Goal: Task Accomplishment & Management: Manage account settings

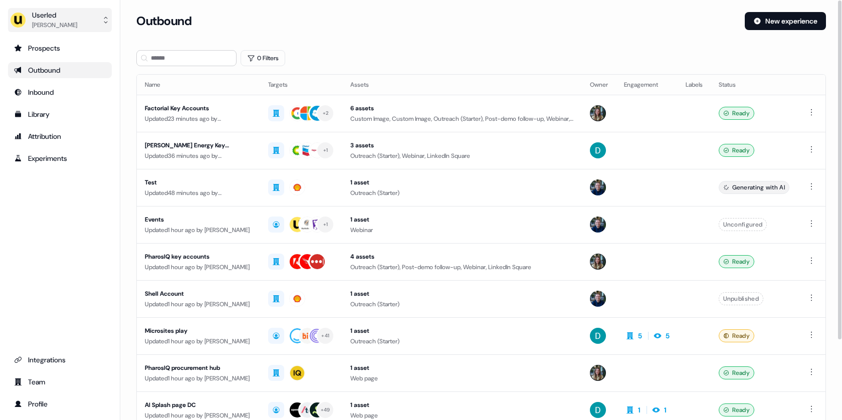
click at [81, 21] on button "Userled [PERSON_NAME]" at bounding box center [60, 20] width 104 height 24
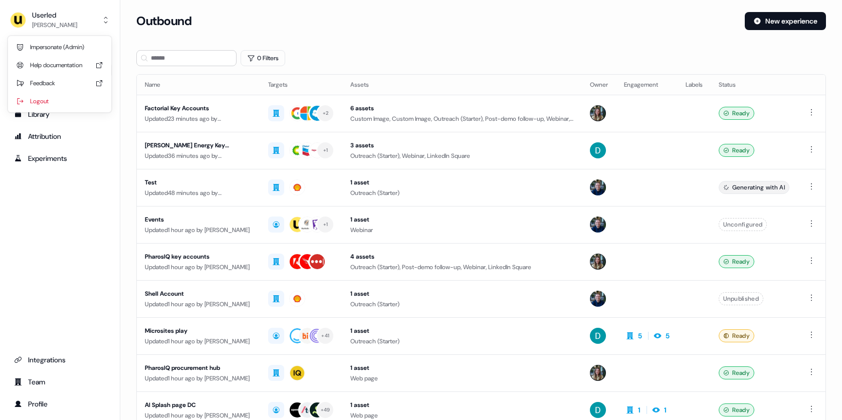
click at [66, 42] on div "Impersonate (Admin)" at bounding box center [59, 47] width 95 height 18
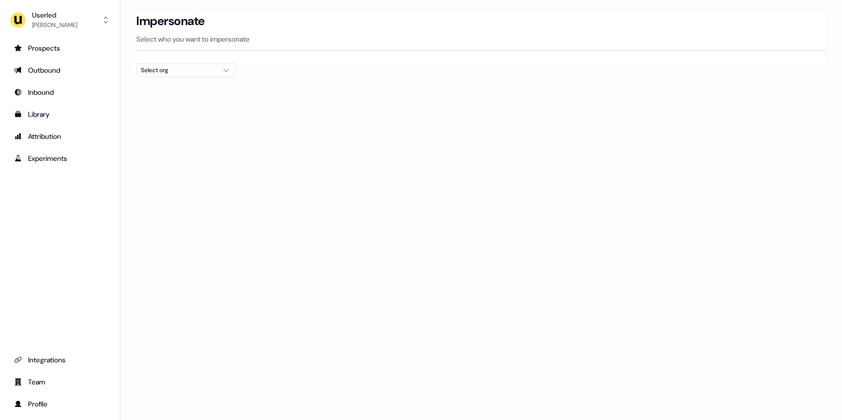
click at [194, 67] on div "Select org" at bounding box center [178, 70] width 75 height 10
type input "****"
click at [167, 106] on div "Maki People" at bounding box center [186, 106] width 99 height 16
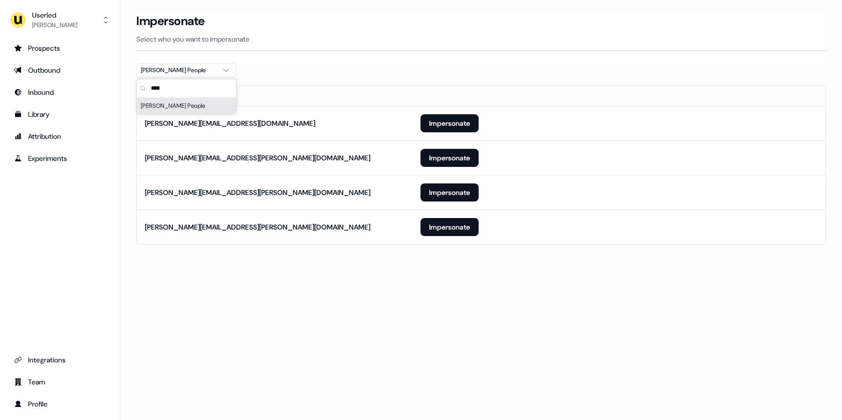
click at [127, 160] on section "Loading... Impersonate Select who you want to impersonate Maki People Email mar…" at bounding box center [481, 142] width 722 height 261
click at [451, 226] on button "Impersonate" at bounding box center [450, 227] width 58 height 18
